Goal: Task Accomplishment & Management: Manage account settings

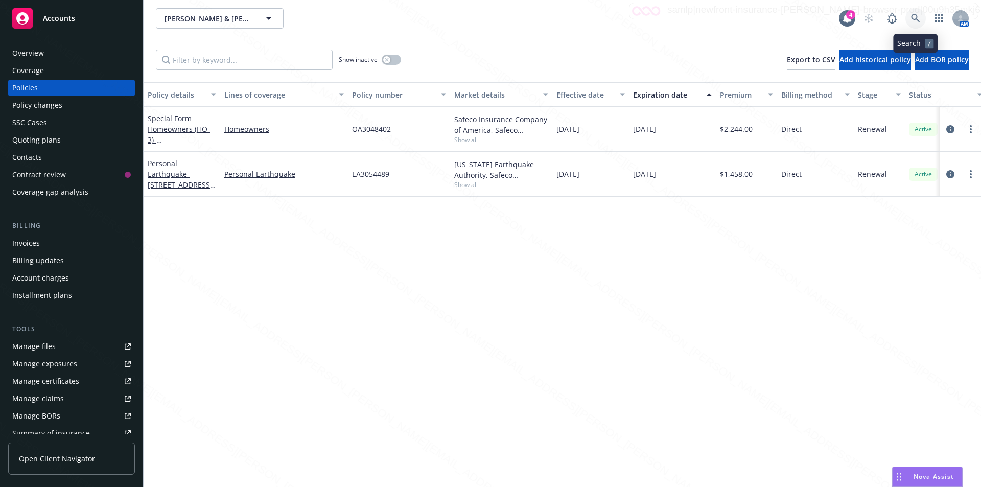
click at [915, 17] on icon at bounding box center [915, 18] width 9 height 9
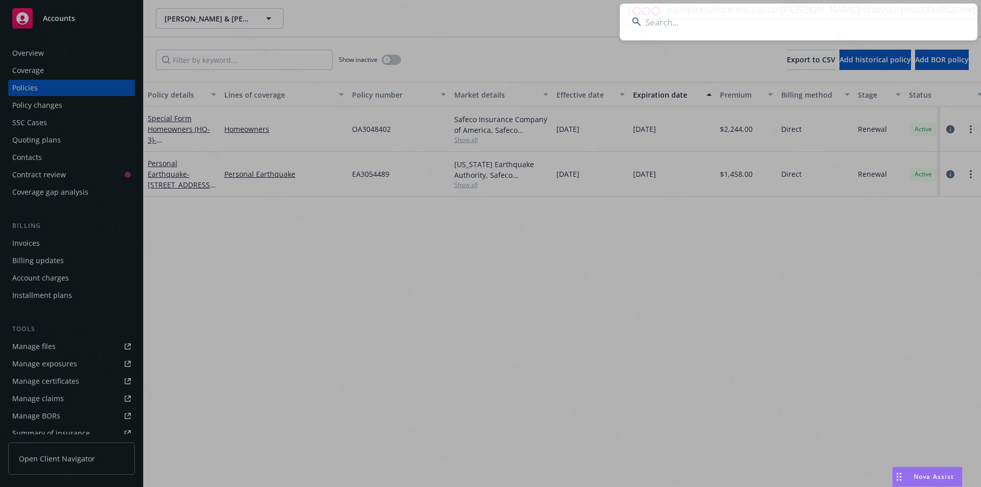
click at [652, 24] on input at bounding box center [799, 22] width 358 height 37
paste input "[PERSON_NAME]"
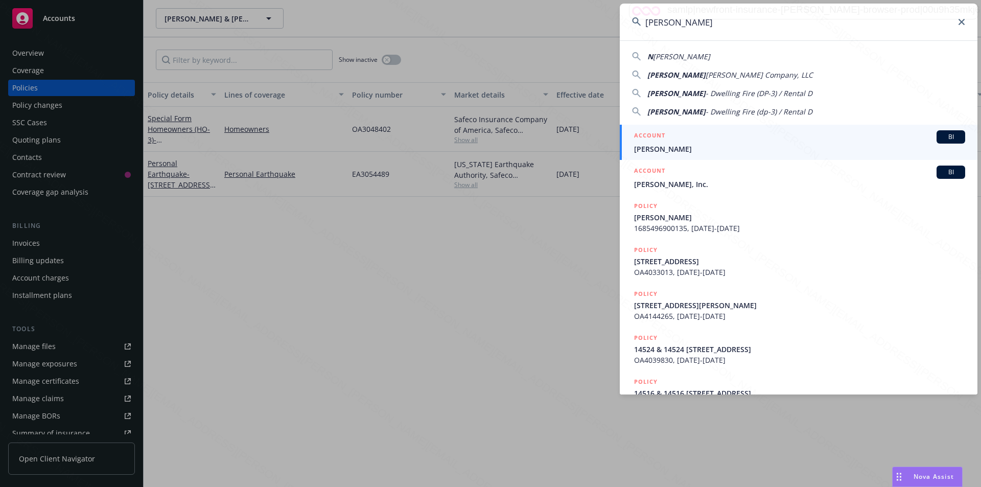
type input "[PERSON_NAME]"
click at [661, 151] on span "[PERSON_NAME]" at bounding box center [799, 149] width 331 height 11
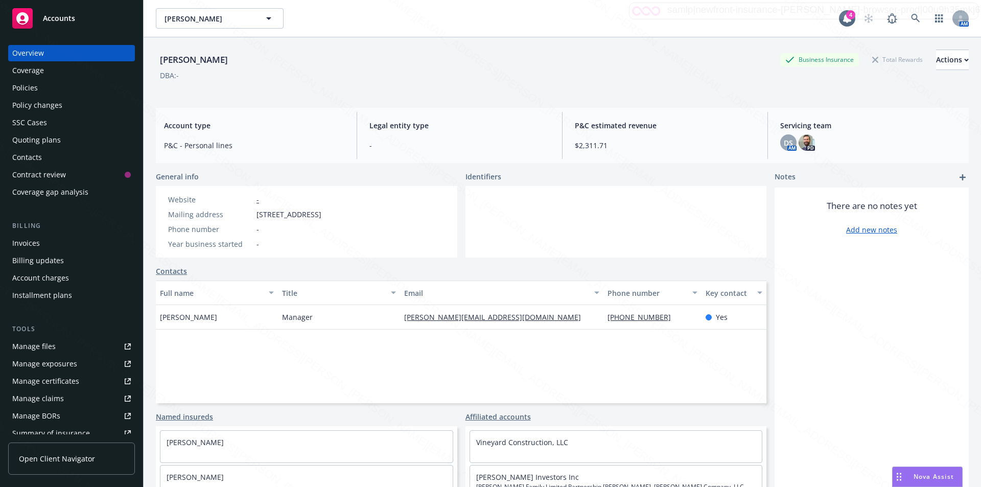
click at [15, 86] on div "Policies" at bounding box center [25, 88] width 26 height 16
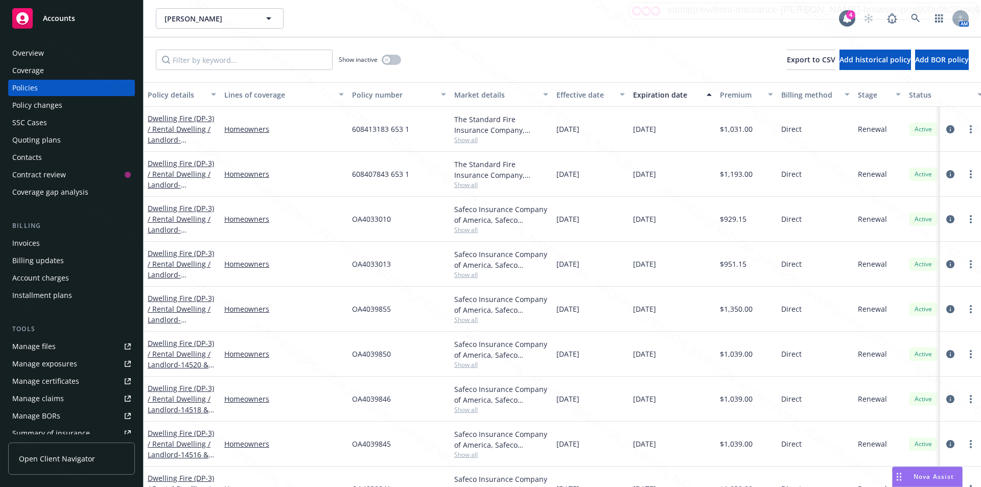
click at [456, 28] on div "[PERSON_NAME] [PERSON_NAME]" at bounding box center [497, 18] width 683 height 20
click at [915, 15] on icon at bounding box center [915, 18] width 9 height 9
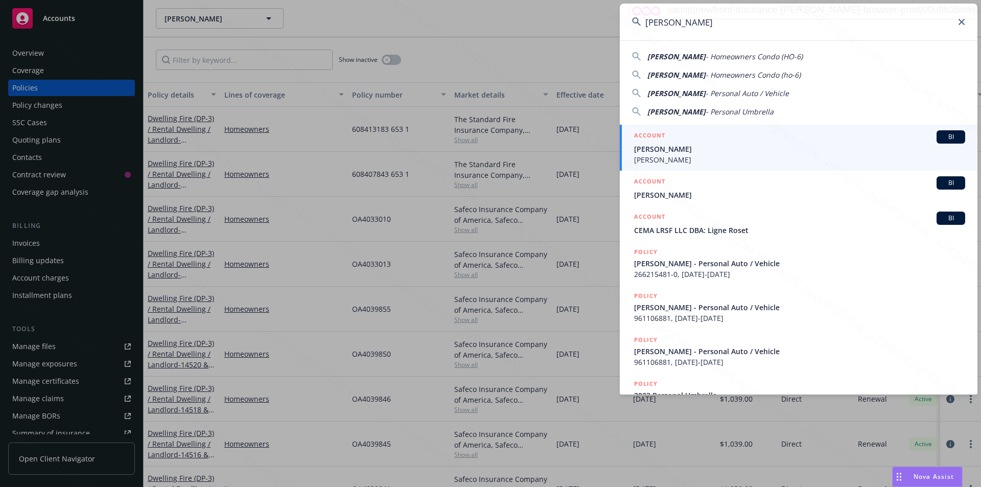
type input "[PERSON_NAME]"
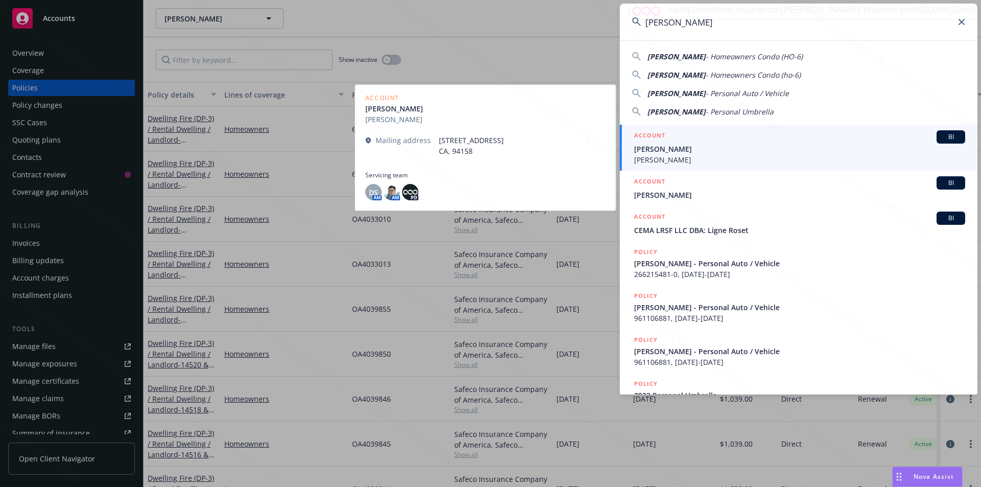
click at [683, 150] on span "[PERSON_NAME]" at bounding box center [799, 149] width 331 height 11
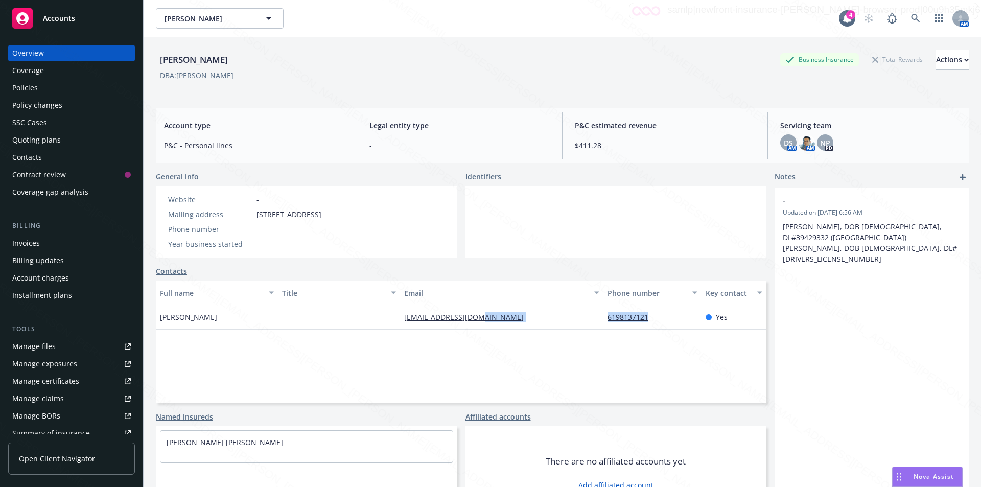
drag, startPoint x: 650, startPoint y: 320, endPoint x: 599, endPoint y: 313, distance: 52.1
click at [603, 313] on div "6198137121" at bounding box center [652, 317] width 98 height 25
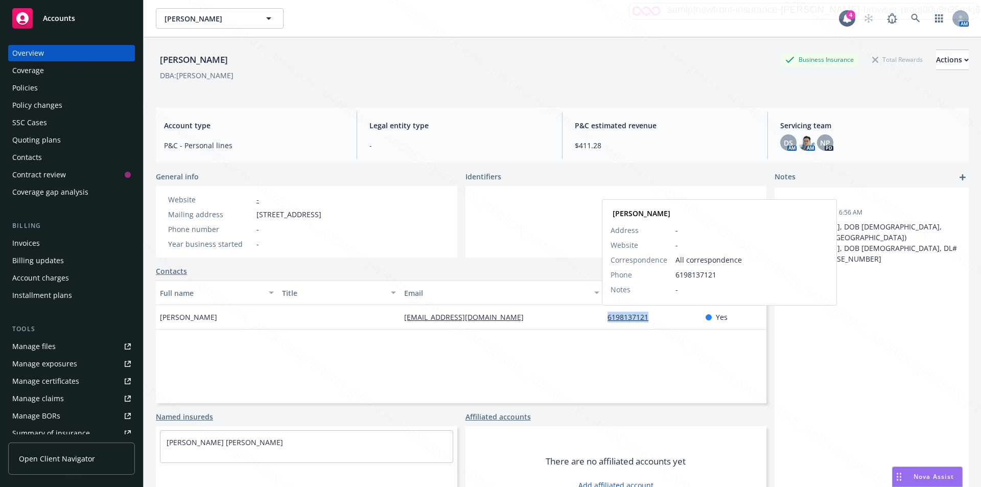
copy link "6198137121"
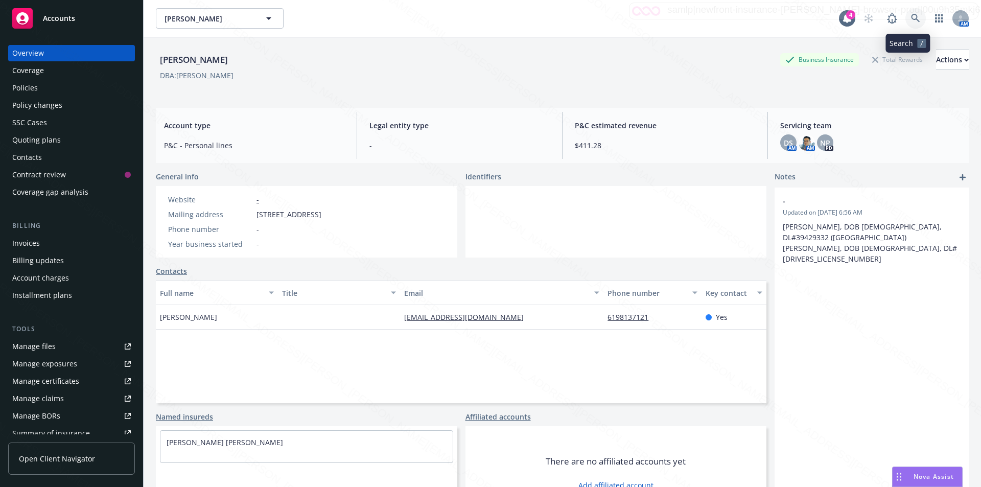
click at [911, 15] on icon at bounding box center [915, 18] width 9 height 9
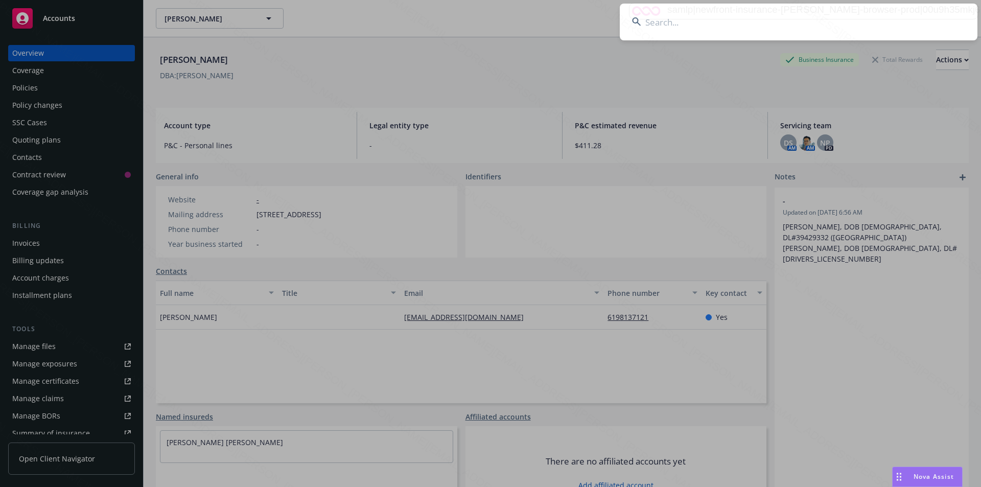
click at [742, 21] on input at bounding box center [799, 22] width 358 height 37
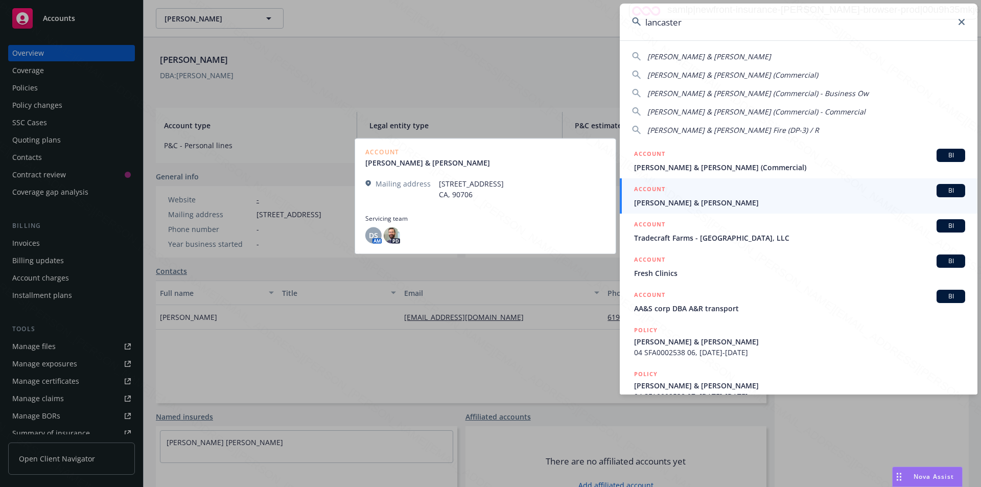
type input "lancaster"
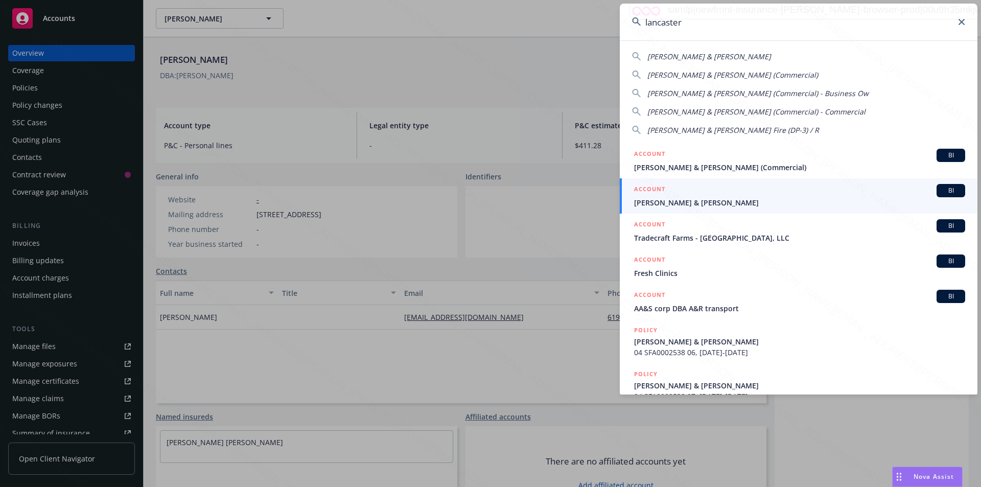
click at [690, 200] on span "[PERSON_NAME] & [PERSON_NAME]" at bounding box center [799, 202] width 331 height 11
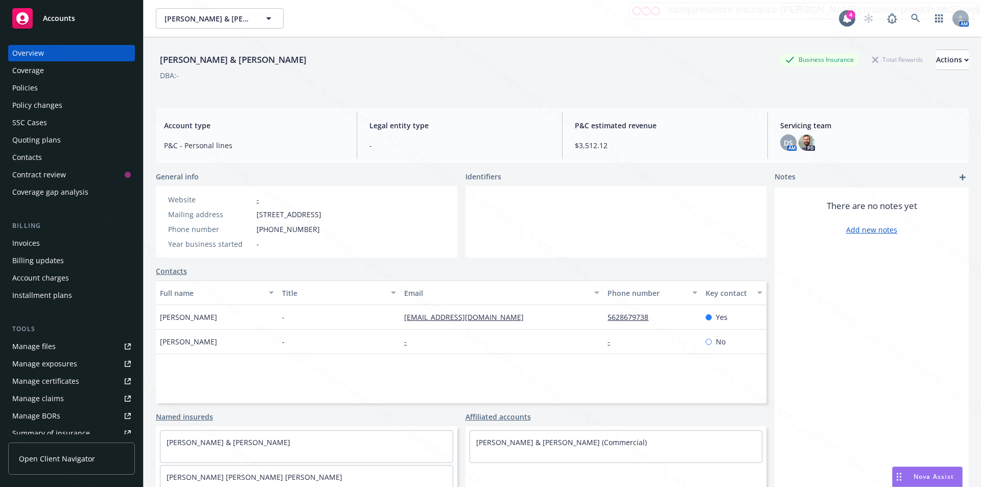
click at [29, 87] on div "Policies" at bounding box center [25, 88] width 26 height 16
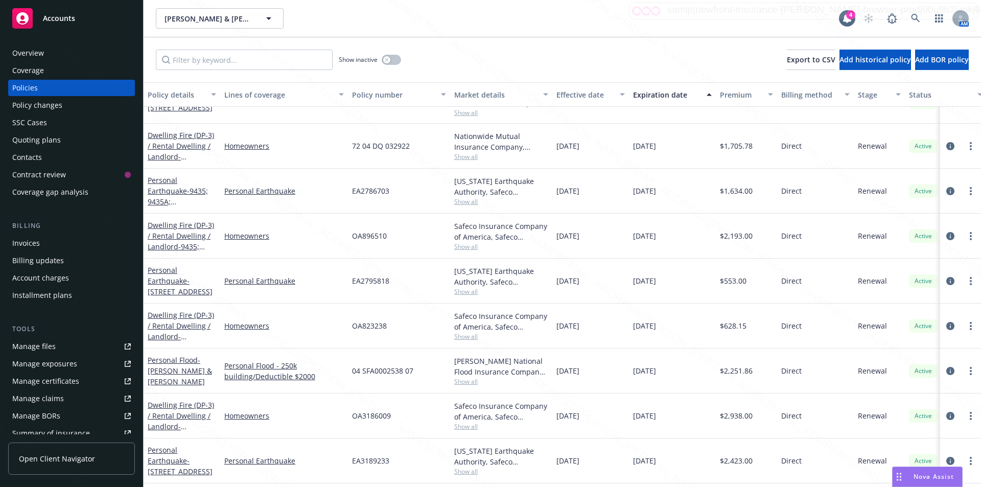
scroll to position [269, 0]
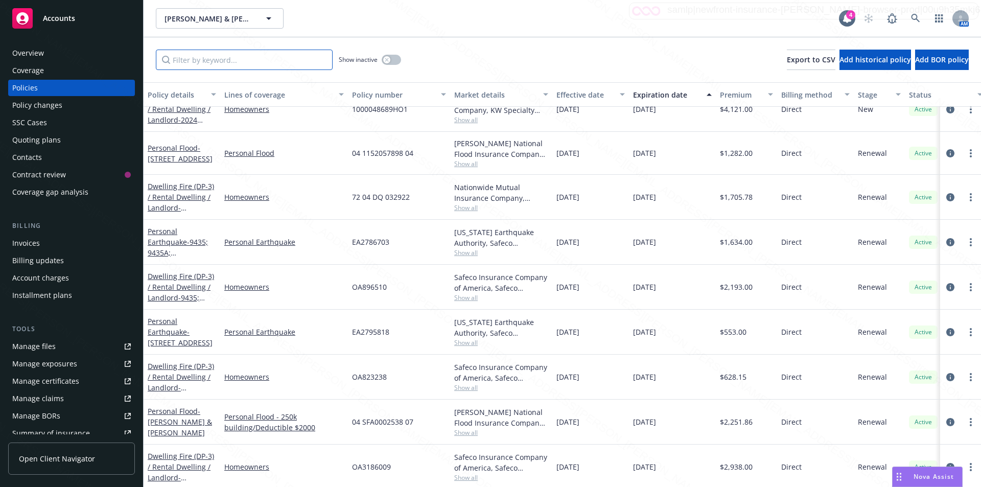
click at [213, 65] on input "Filter by keyword..." at bounding box center [244, 60] width 177 height 20
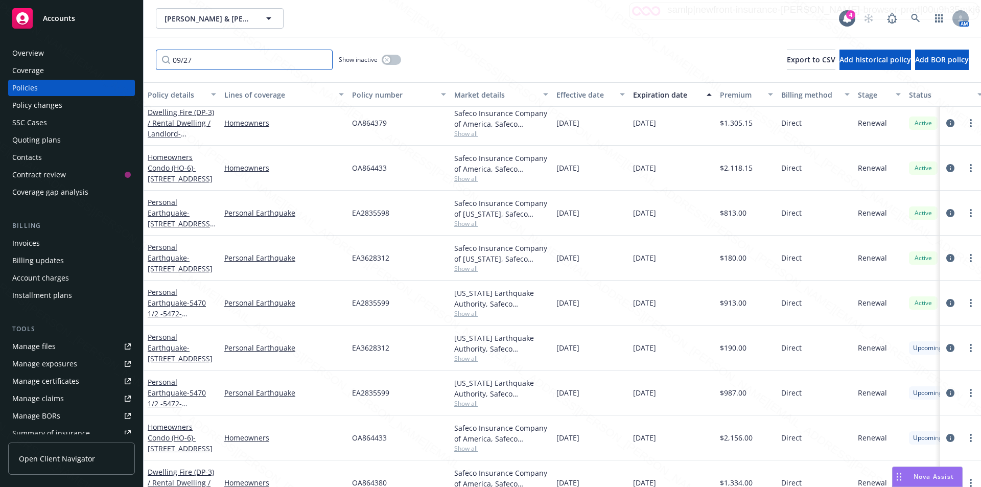
scroll to position [0, 0]
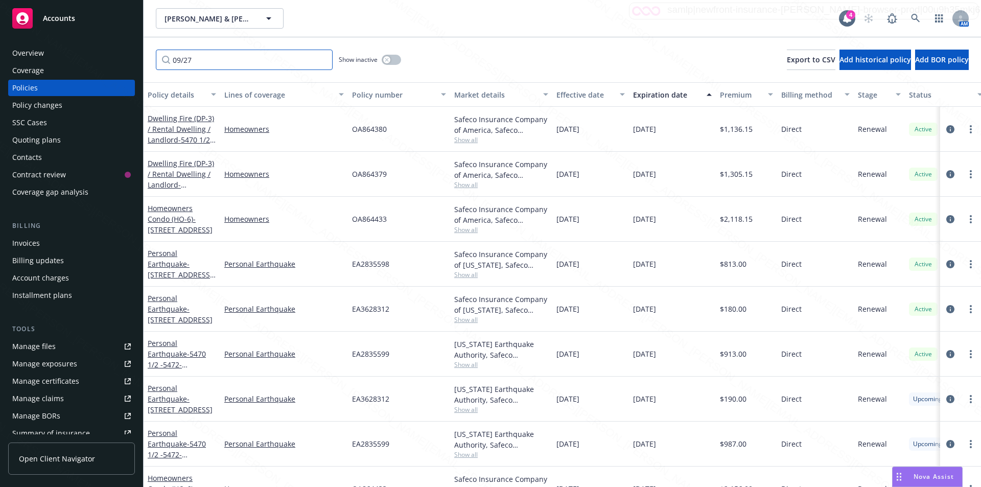
type input "09/27"
click at [198, 187] on span "- [STREET_ADDRESS][PERSON_NAME]" at bounding box center [180, 195] width 65 height 31
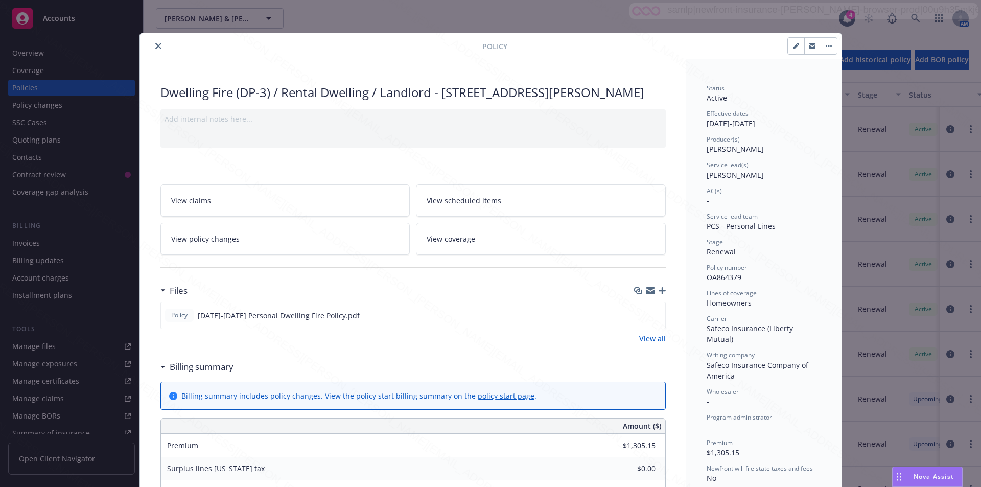
click at [155, 46] on icon "close" at bounding box center [158, 46] width 6 height 6
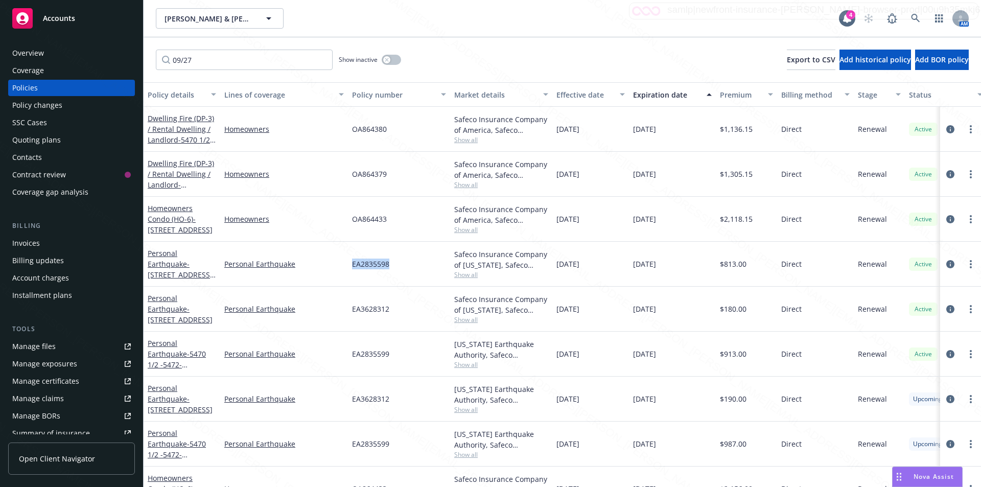
drag, startPoint x: 394, startPoint y: 267, endPoint x: 353, endPoint y: 267, distance: 41.4
click at [353, 267] on div "EA2835598" at bounding box center [399, 264] width 102 height 45
copy span "EA2835598"
click at [439, 357] on div "EA2835599" at bounding box center [399, 354] width 102 height 45
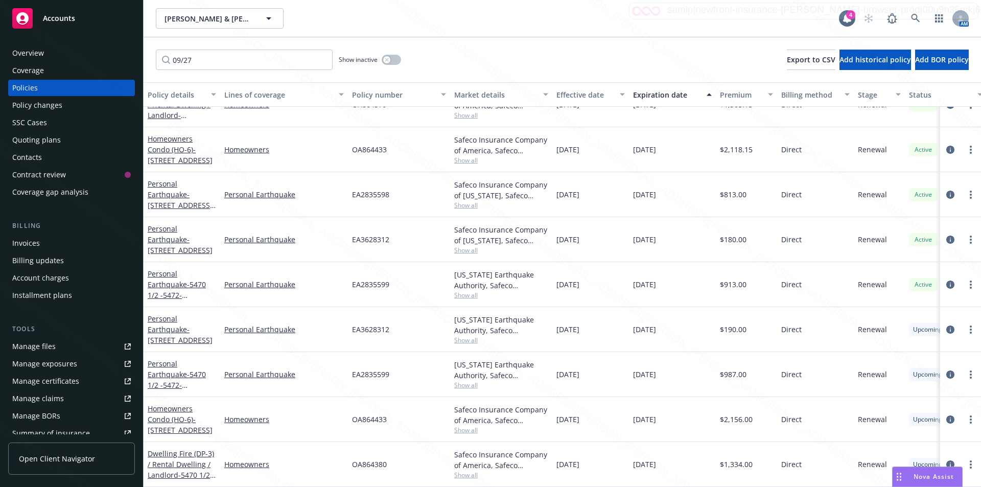
click at [419, 421] on div "OA864433" at bounding box center [399, 419] width 102 height 45
drag, startPoint x: 212, startPoint y: 57, endPoint x: 147, endPoint y: 53, distance: 65.0
click at [147, 53] on div "09/27 Show inactive Export to CSV Add historical policy Add BOR policy" at bounding box center [562, 59] width 837 height 45
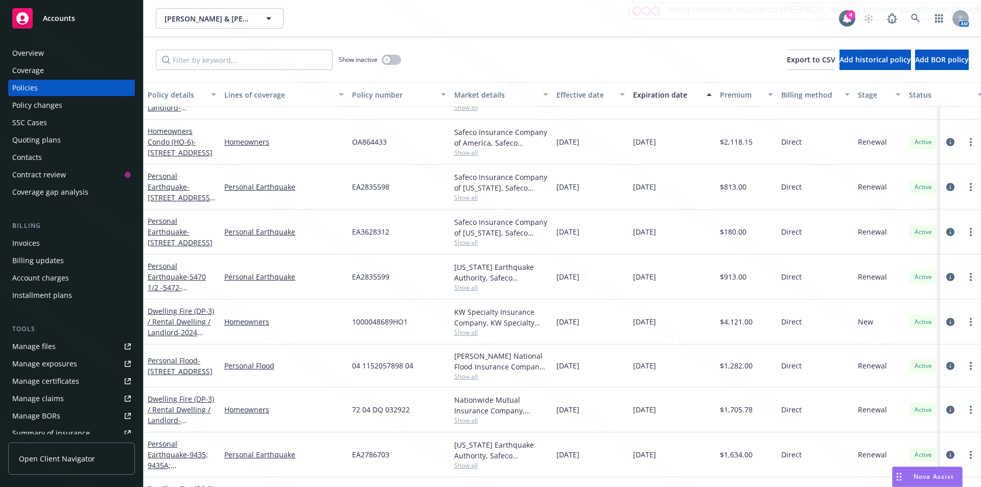
click at [469, 53] on div "Show inactive Export to CSV Add historical policy Add BOR policy" at bounding box center [562, 59] width 837 height 45
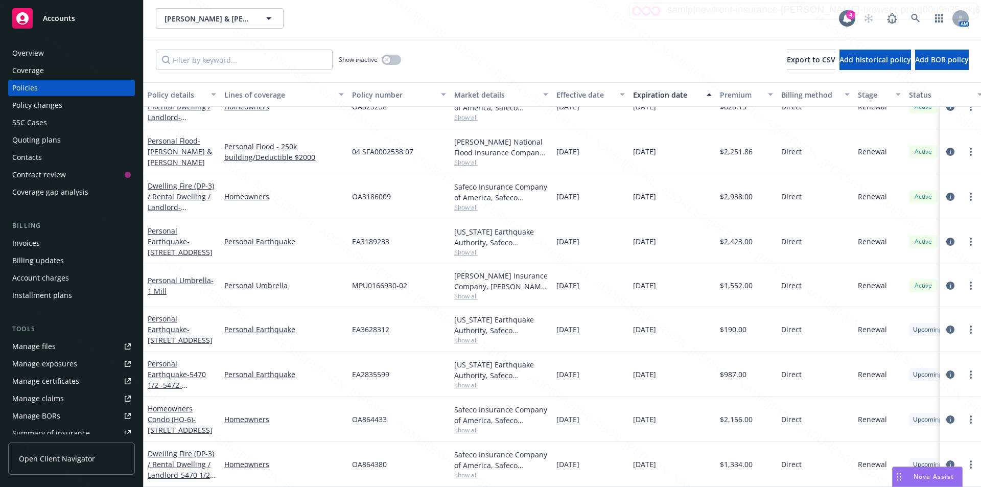
scroll to position [525, 0]
click at [910, 15] on link at bounding box center [915, 18] width 20 height 20
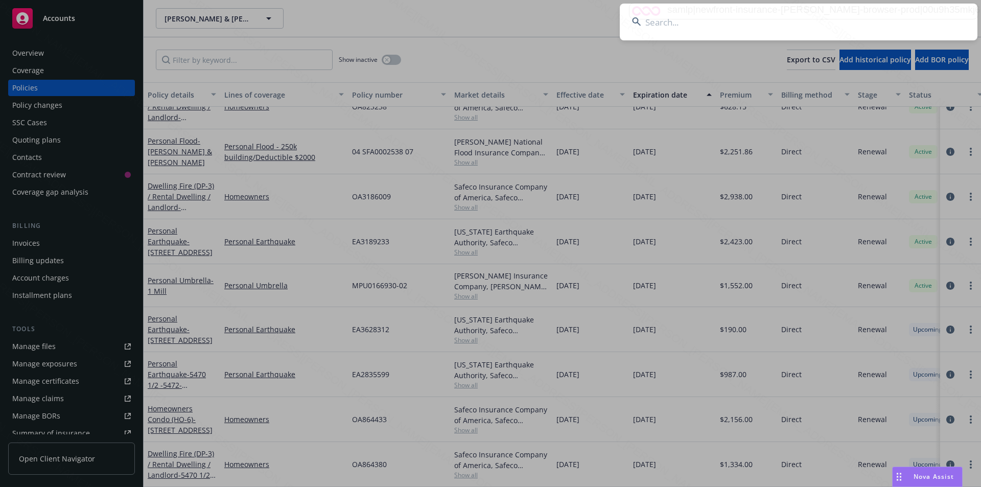
click at [769, 20] on input at bounding box center [799, 22] width 358 height 37
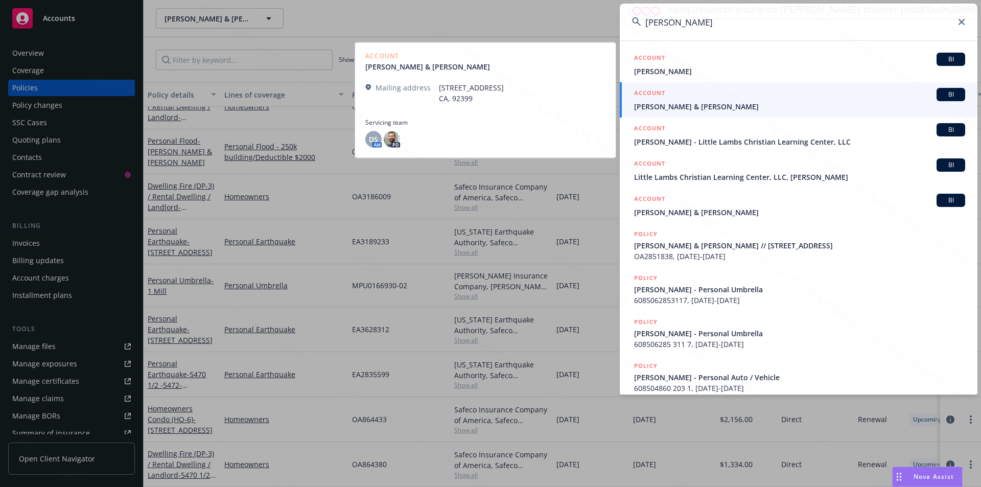
type input "[PERSON_NAME]"
click at [690, 106] on span "[PERSON_NAME] & [PERSON_NAME]" at bounding box center [799, 106] width 331 height 11
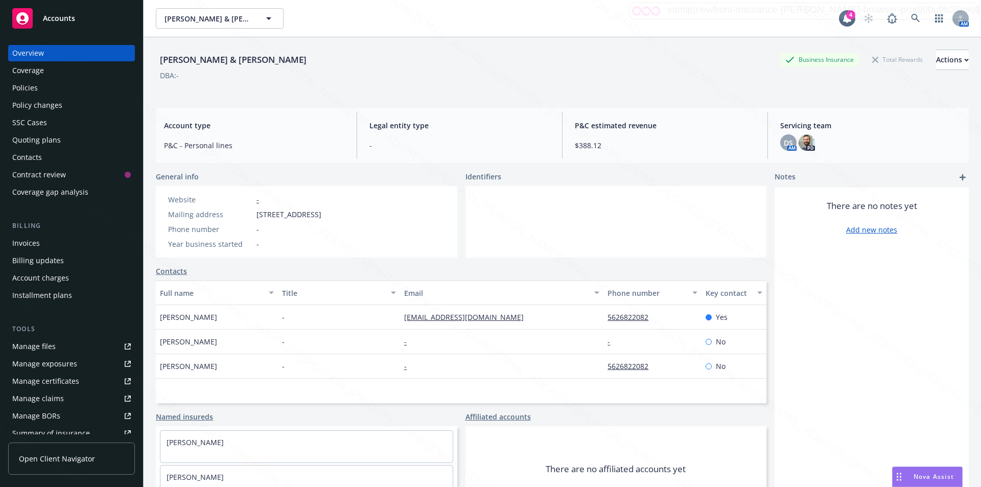
click at [19, 83] on div "Policies" at bounding box center [25, 88] width 26 height 16
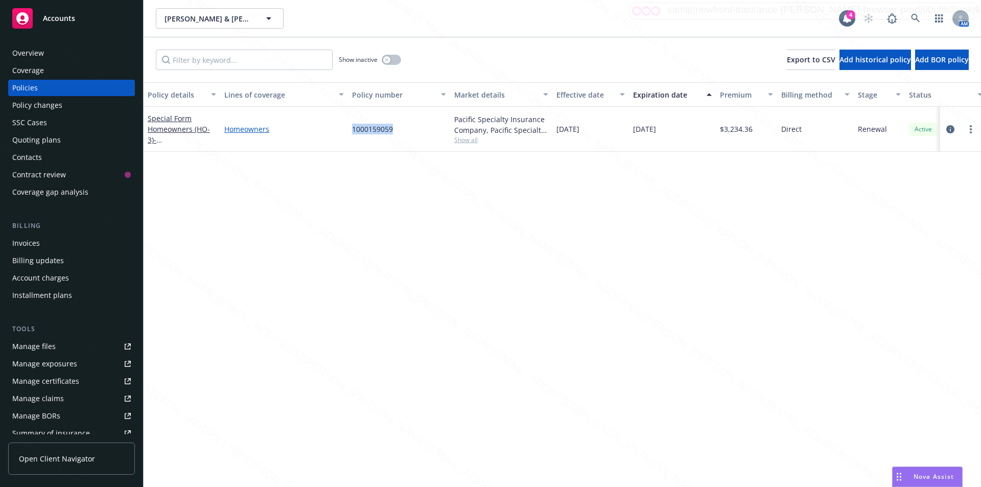
drag, startPoint x: 406, startPoint y: 127, endPoint x: 339, endPoint y: 127, distance: 66.9
click at [339, 127] on div "Special Form Homeowners (HO-3) - [STREET_ADDRESS] Homeowners 1000159059 Pacific…" at bounding box center [637, 129] width 986 height 45
copy div "1000159059"
click at [914, 13] on link at bounding box center [915, 18] width 20 height 20
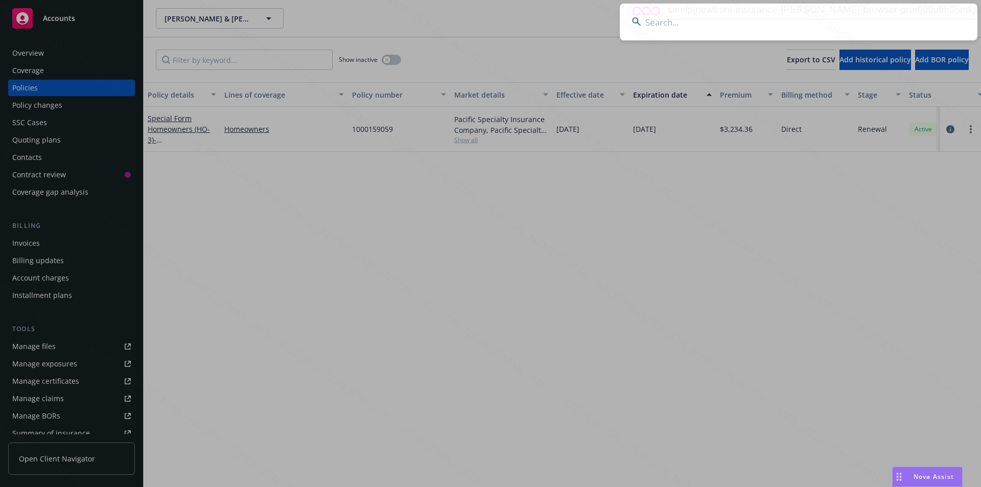
type input "[PERSON_NAME]"
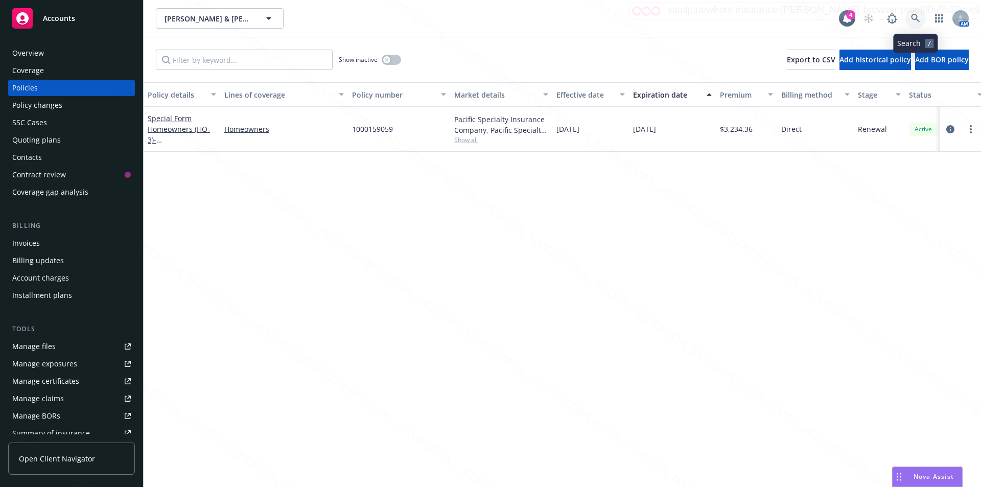
click at [918, 12] on link at bounding box center [915, 18] width 20 height 20
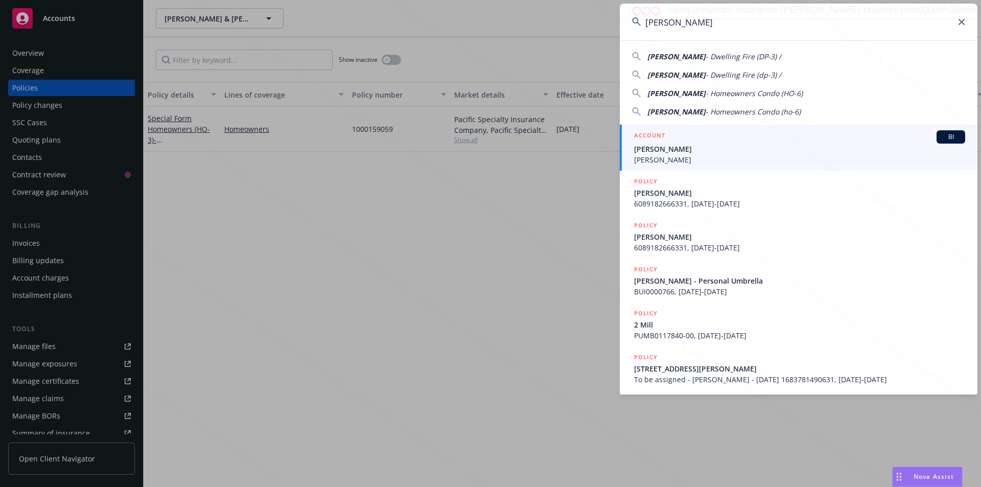
type input "[PERSON_NAME]"
click at [678, 149] on span "[PERSON_NAME]" at bounding box center [799, 149] width 331 height 11
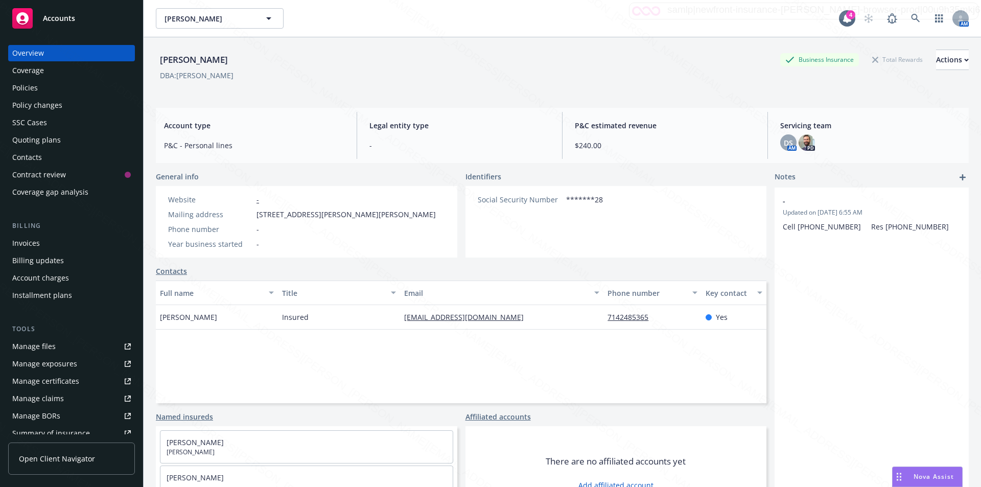
click at [35, 89] on div "Policies" at bounding box center [25, 88] width 26 height 16
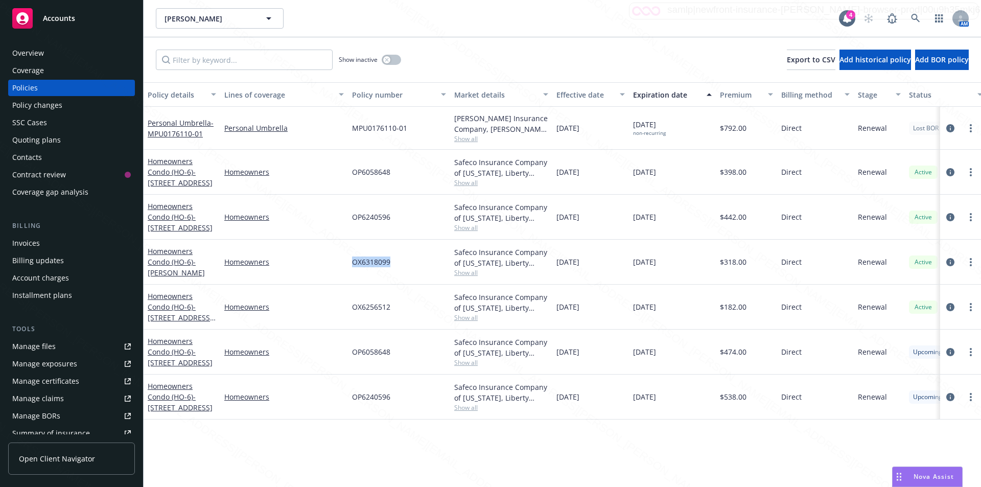
drag, startPoint x: 395, startPoint y: 258, endPoint x: 350, endPoint y: 261, distance: 45.1
click at [350, 261] on div "OX6318099" at bounding box center [399, 262] width 102 height 45
copy span "OX6318099"
click at [392, 263] on div "OX6318099" at bounding box center [399, 262] width 102 height 45
click at [971, 261] on circle "more" at bounding box center [971, 262] width 2 height 2
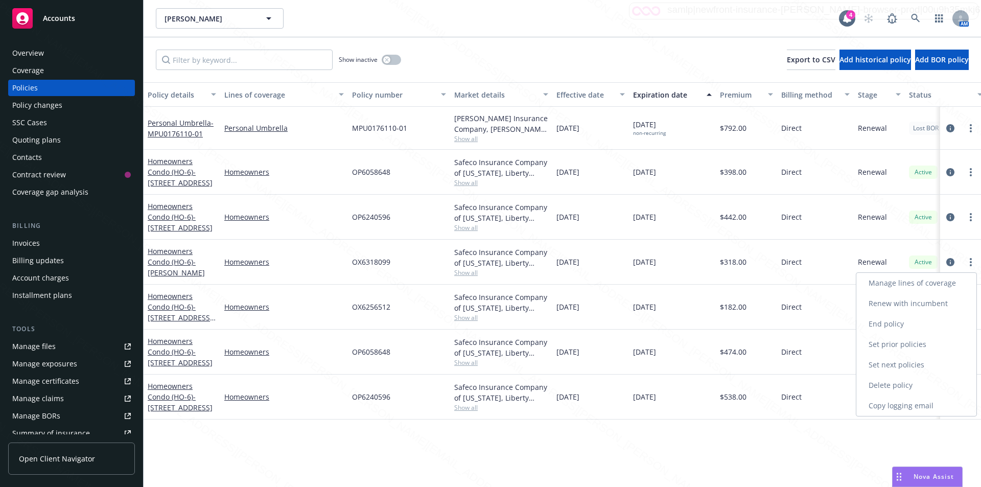
click at [902, 304] on link "Renew with incumbent" at bounding box center [916, 303] width 120 height 20
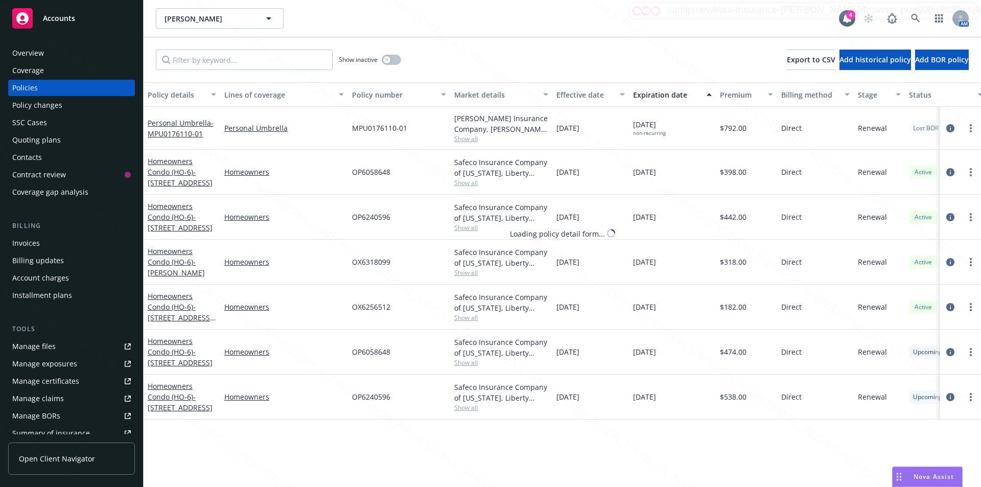
select select "12"
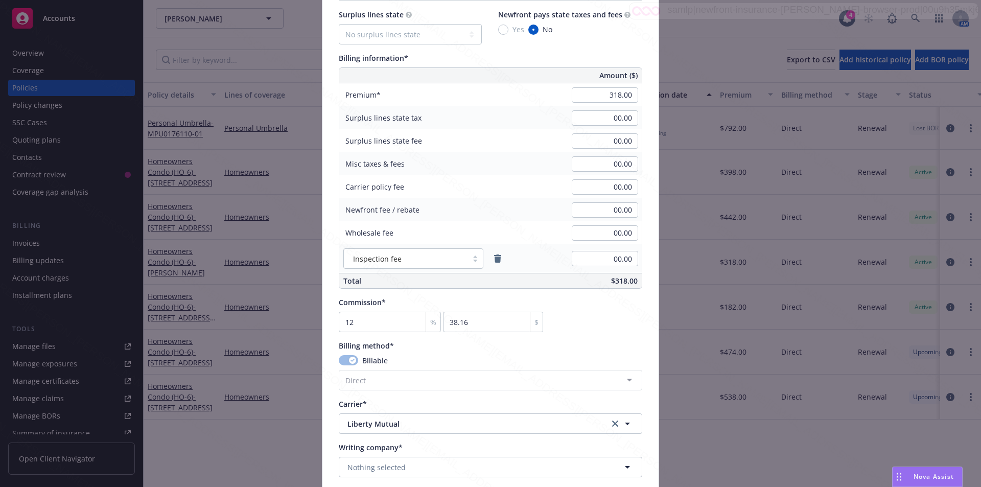
scroll to position [918, 0]
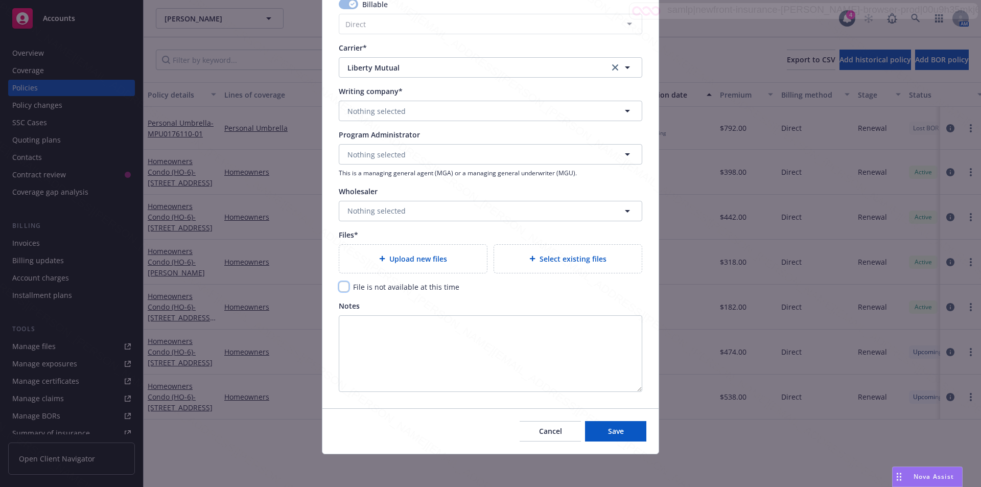
click at [341, 287] on input "checkbox" at bounding box center [344, 286] width 10 height 10
checkbox input "true"
click at [608, 426] on span "Save" at bounding box center [616, 431] width 16 height 10
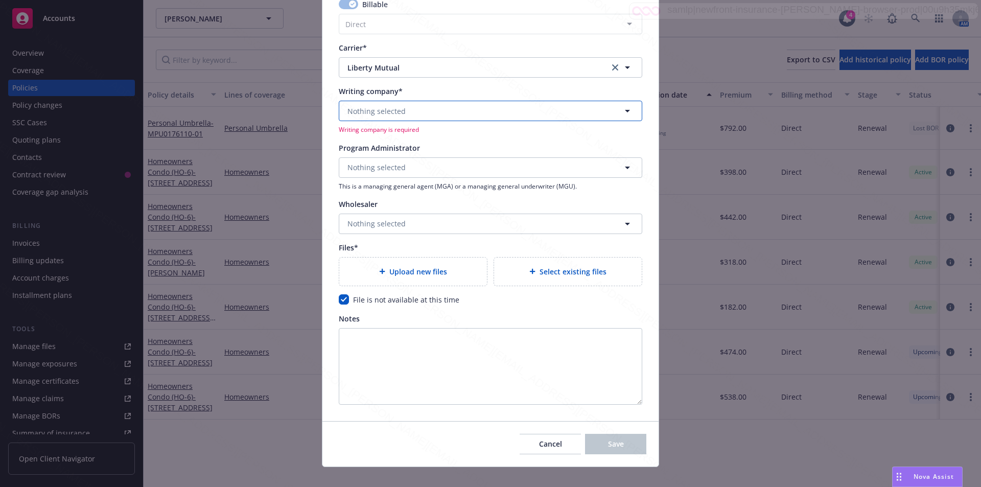
click at [420, 112] on button "Nothing selected" at bounding box center [490, 111] width 303 height 20
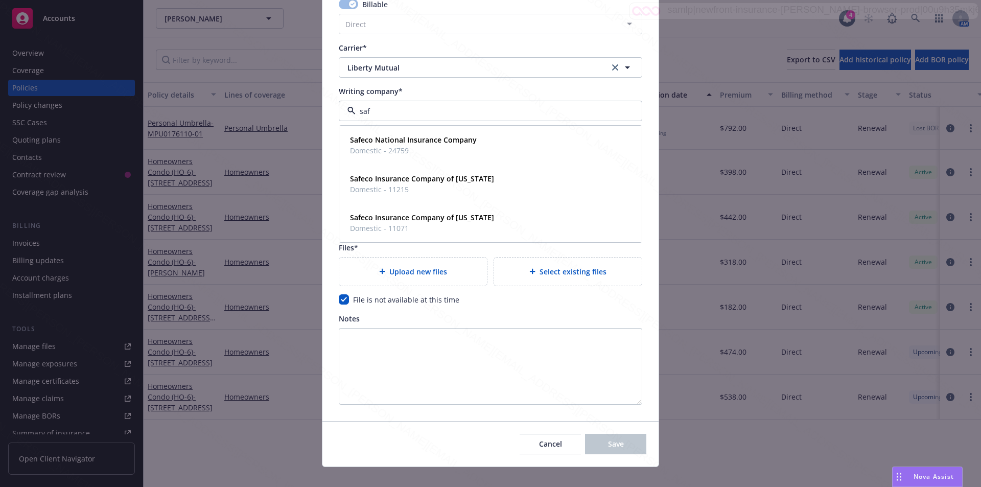
type input "safe"
click at [390, 140] on strong "Safeco National Insurance Company" at bounding box center [413, 140] width 127 height 10
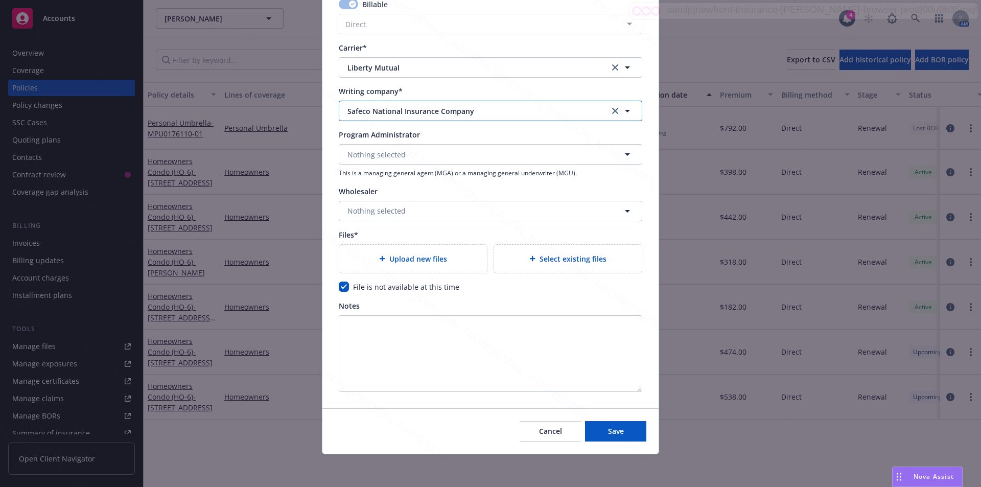
click at [432, 110] on span "Safeco National Insurance Company" at bounding box center [470, 111] width 246 height 11
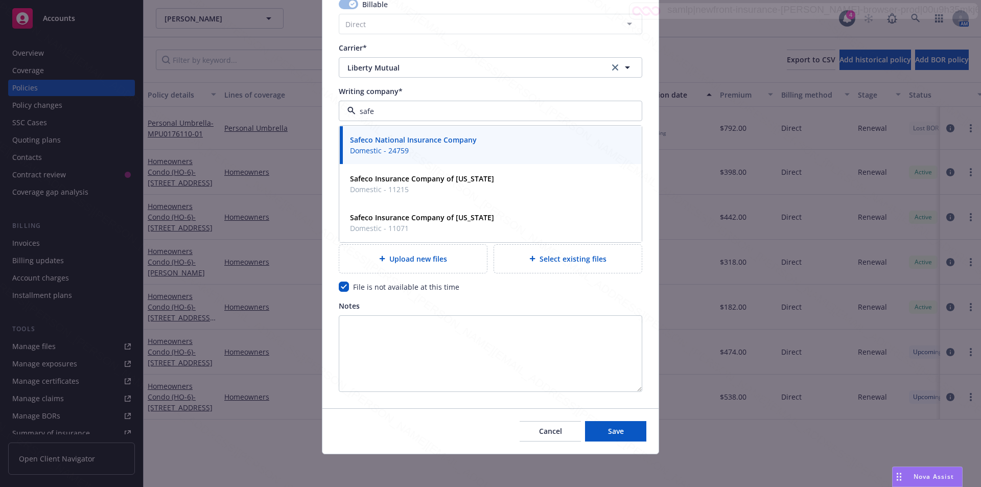
type input "safec"
click at [436, 147] on span "Domestic - 24759" at bounding box center [413, 150] width 127 height 11
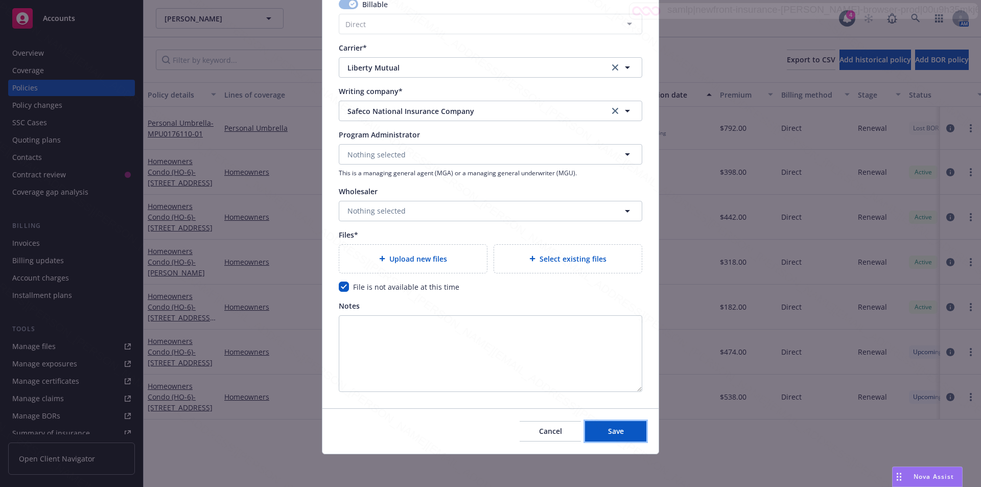
click at [611, 441] on div "Cancel Save" at bounding box center [490, 430] width 336 height 45
click at [609, 430] on span "Save" at bounding box center [616, 431] width 16 height 10
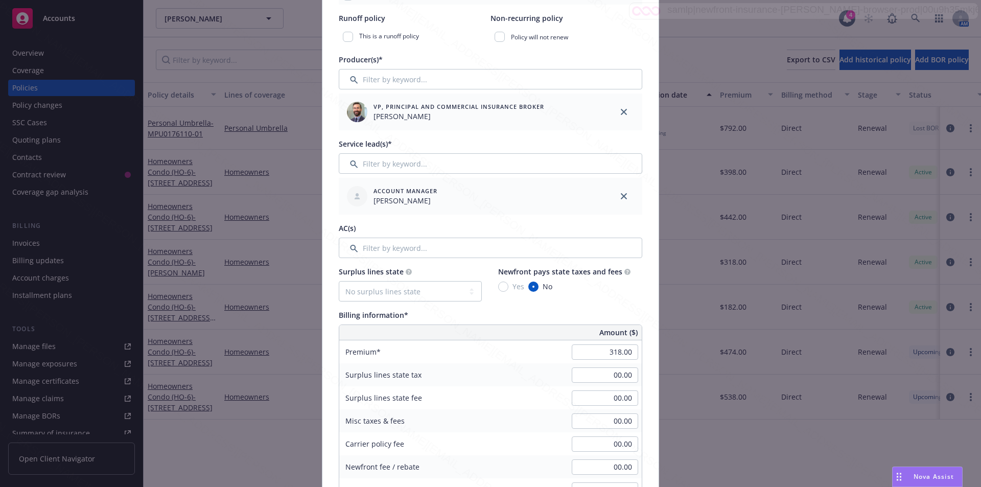
scroll to position [50, 0]
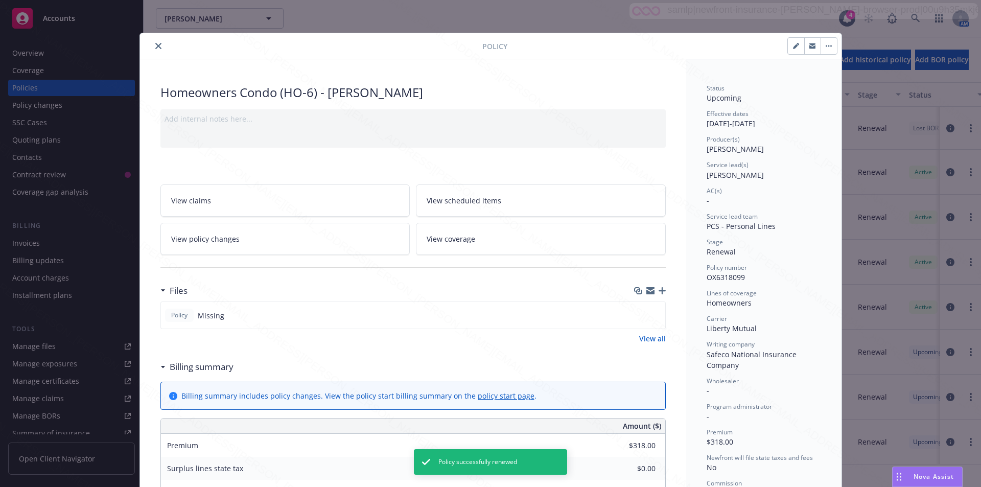
click at [152, 42] on button "close" at bounding box center [158, 46] width 12 height 12
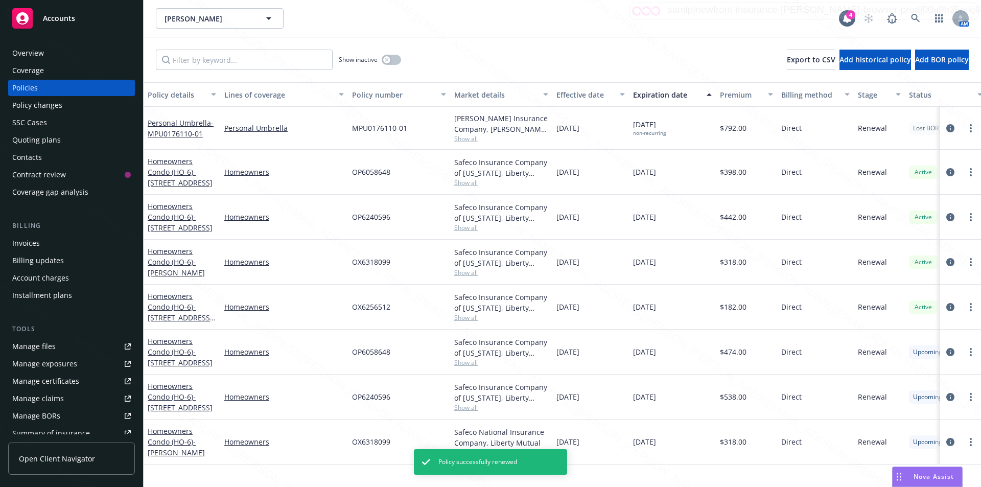
click at [441, 59] on div "Show inactive Export to CSV Add historical policy Add BOR policy" at bounding box center [562, 59] width 837 height 45
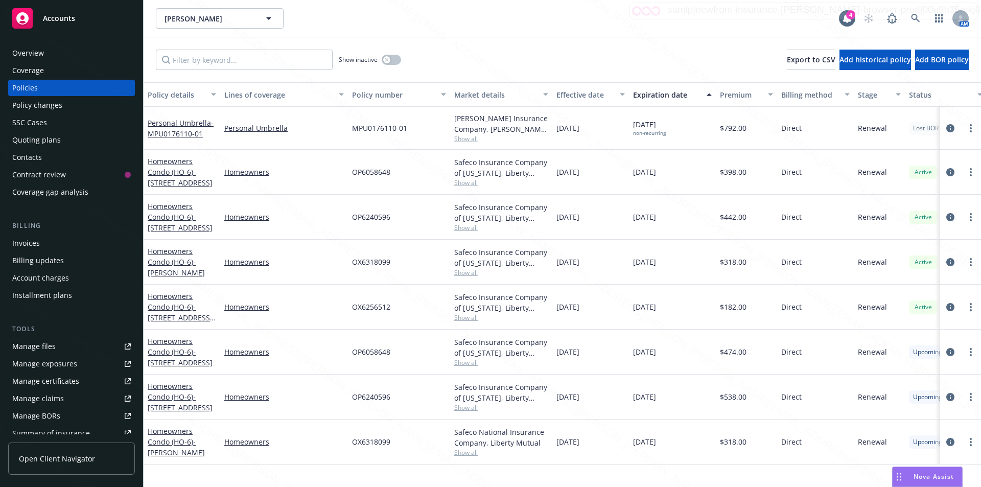
click at [39, 138] on div "Quoting plans" at bounding box center [36, 140] width 49 height 16
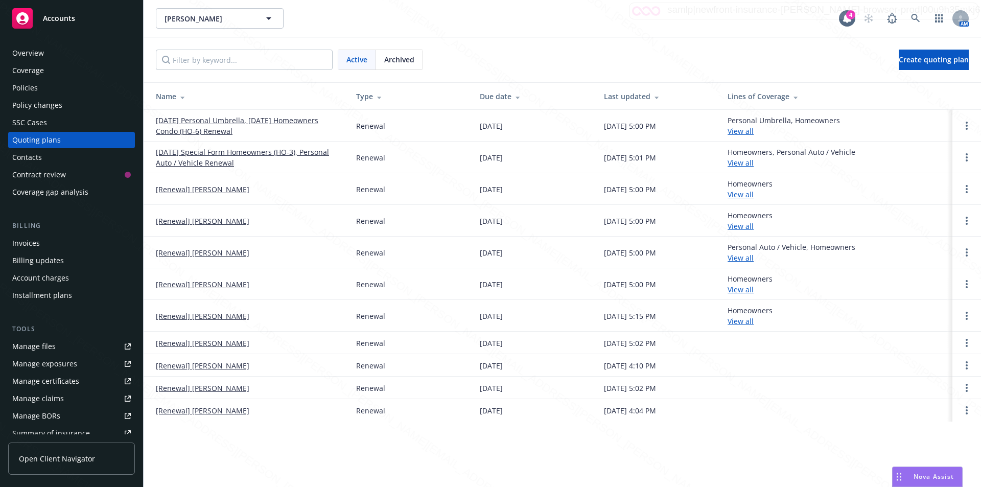
click at [32, 50] on div "Overview" at bounding box center [28, 53] width 32 height 16
